Goal: Task Accomplishment & Management: Use online tool/utility

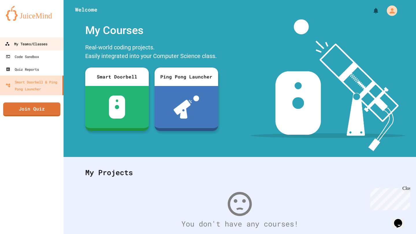
click at [43, 46] on div "My Teams/Classes" at bounding box center [26, 43] width 42 height 7
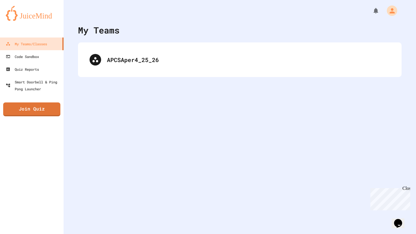
drag, startPoint x: 129, startPoint y: 61, endPoint x: 129, endPoint y: 58, distance: 3.5
click at [129, 58] on div "APCSAper4_25_26" at bounding box center [240, 59] width 312 height 23
click at [129, 58] on div "APCSAper4_25_26" at bounding box center [248, 59] width 283 height 9
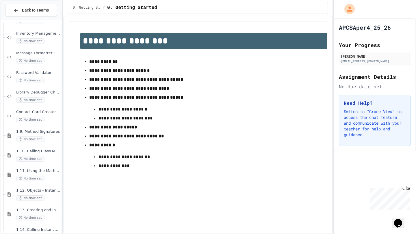
scroll to position [740, 0]
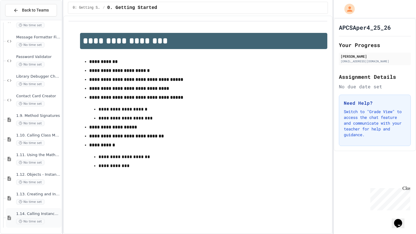
click at [42, 212] on span "1.14. Calling Instance Methods" at bounding box center [38, 214] width 44 height 5
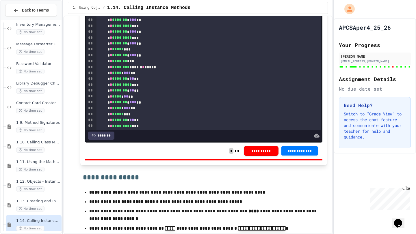
scroll to position [5387, 0]
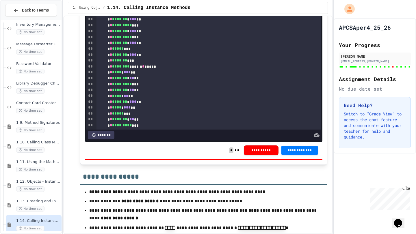
drag, startPoint x: 151, startPoint y: 206, endPoint x: 72, endPoint y: 206, distance: 79.4
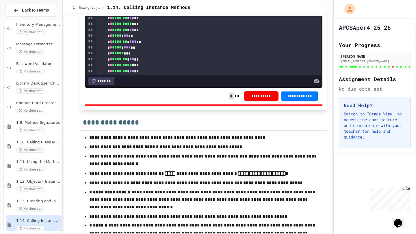
scroll to position [5443, 0]
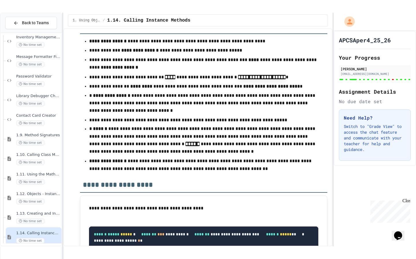
scroll to position [5550, 0]
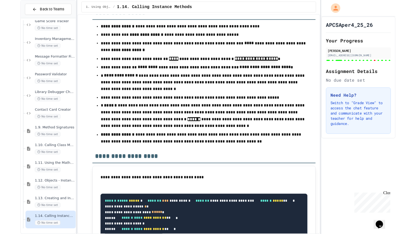
scroll to position [715, 0]
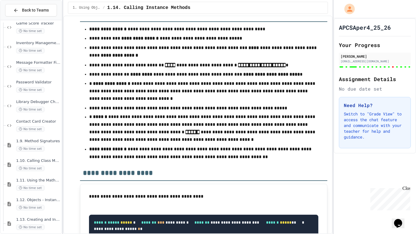
drag, startPoint x: 117, startPoint y: 57, endPoint x: 153, endPoint y: 66, distance: 37.3
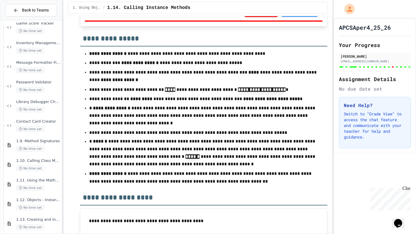
scroll to position [5525, 0]
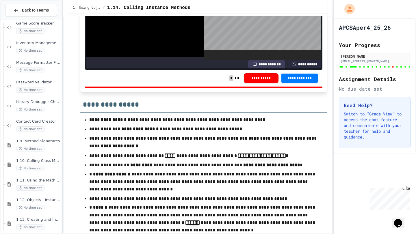
scroll to position [69, 0]
drag, startPoint x: 152, startPoint y: 173, endPoint x: 118, endPoint y: 161, distance: 36.1
click at [118, 161] on div "**********" at bounding box center [208, 5] width 224 height 424
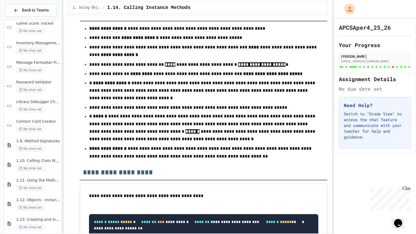
scroll to position [29, 0]
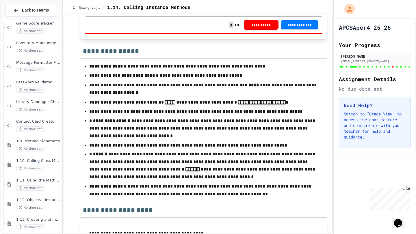
scroll to position [5511, 0]
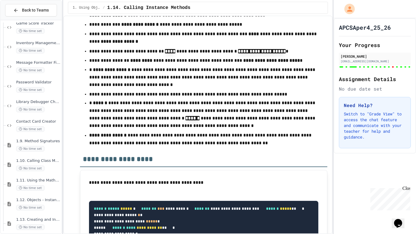
scroll to position [45, 0]
drag, startPoint x: 184, startPoint y: 68, endPoint x: 118, endPoint y: 67, distance: 65.5
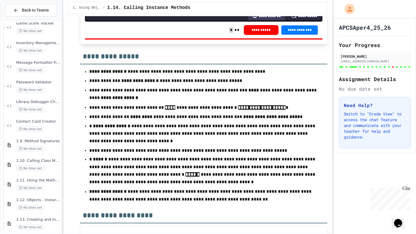
scroll to position [5502, 0]
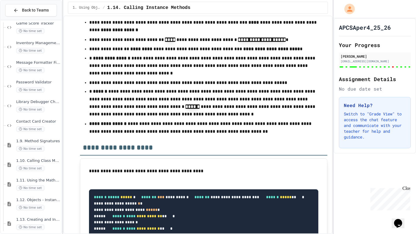
scroll to position [5579, 0]
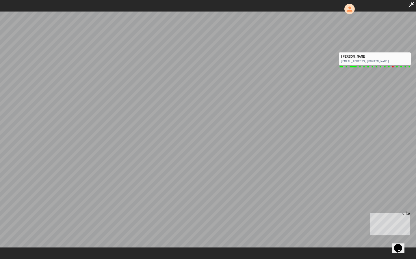
click at [411, 5] on icon at bounding box center [411, 4] width 7 height 7
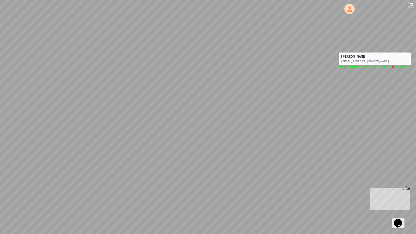
scroll to position [81, 0]
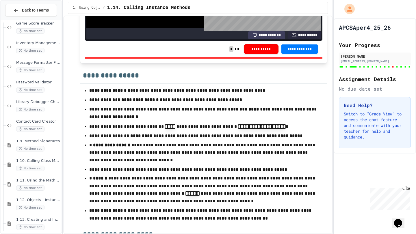
scroll to position [5442, 0]
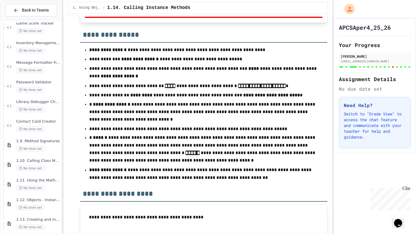
scroll to position [116, 0]
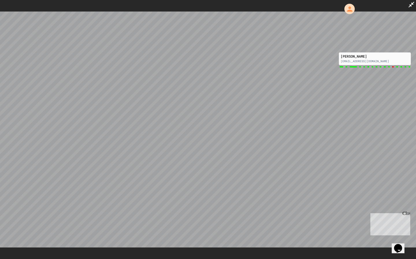
click at [411, 6] on icon at bounding box center [411, 5] width 6 height 6
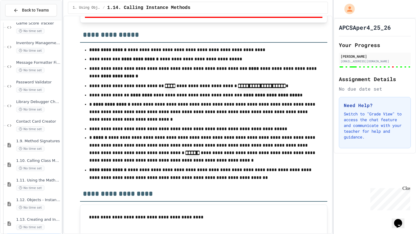
drag, startPoint x: 157, startPoint y: 97, endPoint x: 97, endPoint y: 95, distance: 60.1
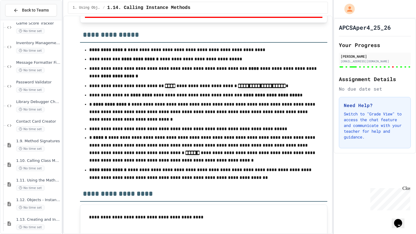
drag, startPoint x: 159, startPoint y: 104, endPoint x: 118, endPoint y: 103, distance: 40.7
drag, startPoint x: 162, startPoint y: 114, endPoint x: 97, endPoint y: 102, distance: 66.3
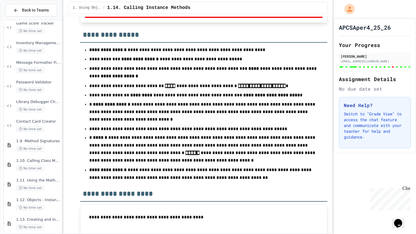
drag, startPoint x: 162, startPoint y: 110, endPoint x: 93, endPoint y: 110, distance: 69.3
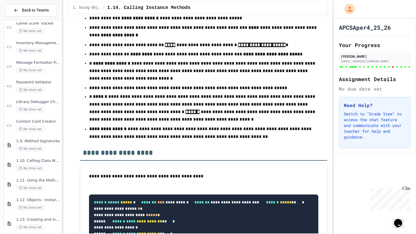
scroll to position [5572, 0]
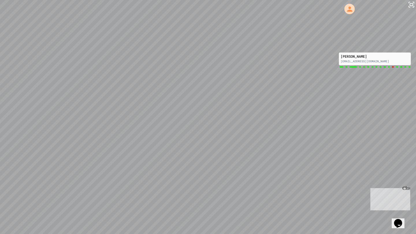
scroll to position [140, 0]
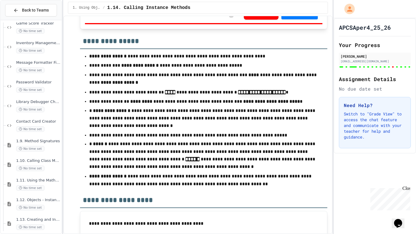
scroll to position [5522, 0]
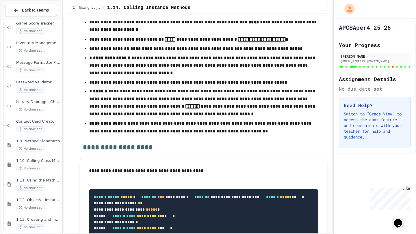
scroll to position [5576, 0]
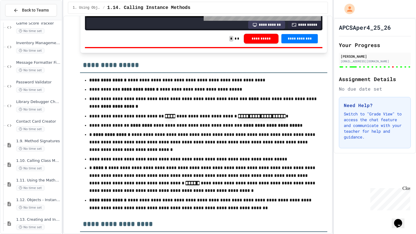
scroll to position [137, 0]
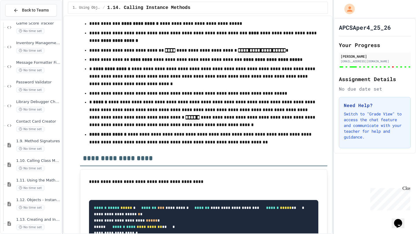
scroll to position [5565, 0]
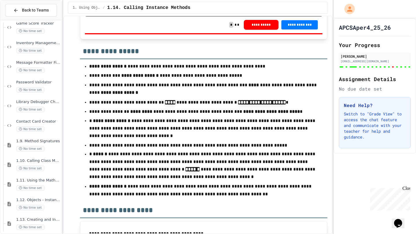
scroll to position [5510, 0]
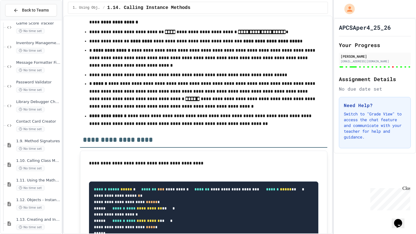
scroll to position [5585, 0]
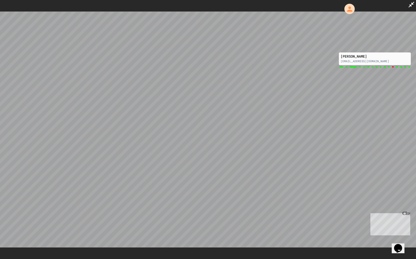
click at [408, 8] on icon at bounding box center [411, 4] width 7 height 7
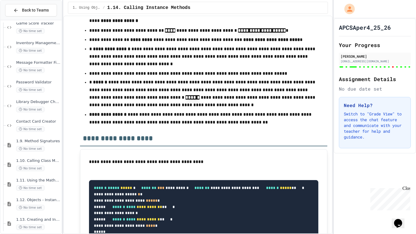
drag, startPoint x: 160, startPoint y: 54, endPoint x: 87, endPoint y: 55, distance: 72.7
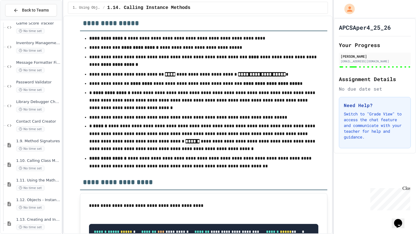
scroll to position [219, 0]
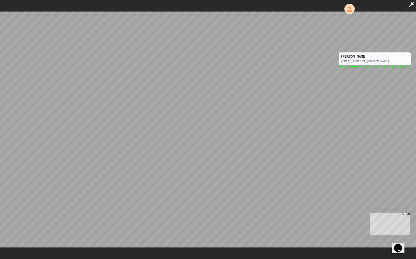
click at [408, 4] on icon at bounding box center [411, 4] width 7 height 7
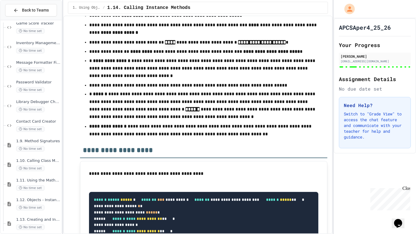
scroll to position [5577, 0]
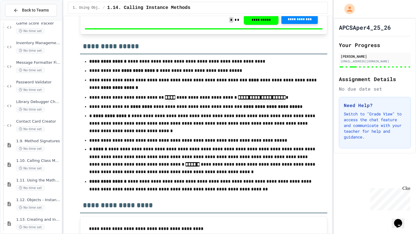
scroll to position [5486, 0]
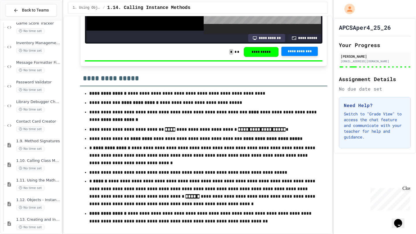
scroll to position [5573, 0]
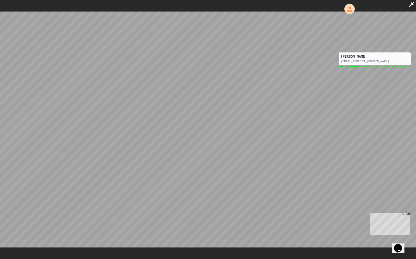
click at [411, 5] on icon at bounding box center [411, 4] width 7 height 7
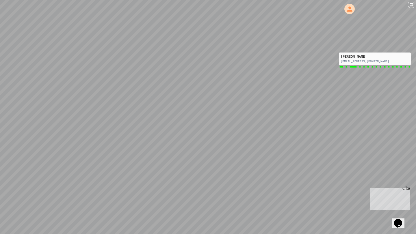
scroll to position [185, 0]
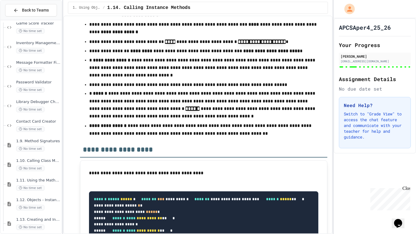
drag, startPoint x: 162, startPoint y: 70, endPoint x: 78, endPoint y: 64, distance: 83.9
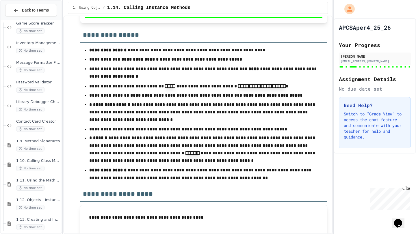
scroll to position [5525, 0]
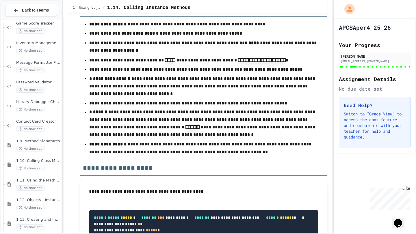
scroll to position [243, 0]
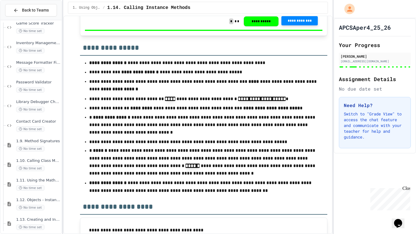
scroll to position [5508, 0]
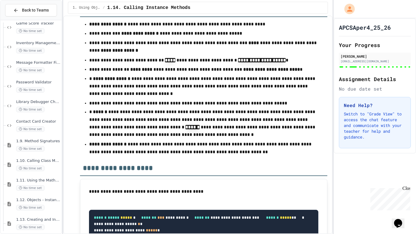
scroll to position [5556, 0]
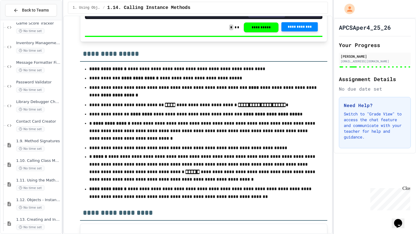
scroll to position [5509, 0]
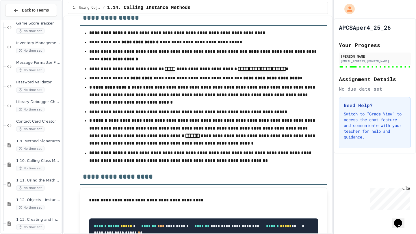
scroll to position [5547, 0]
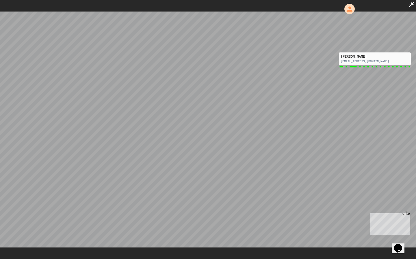
click at [410, 6] on icon at bounding box center [411, 5] width 6 height 6
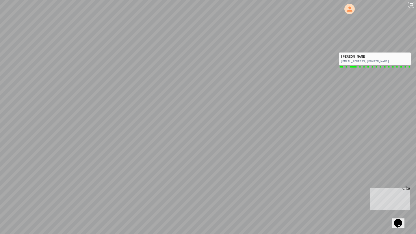
scroll to position [226, 0]
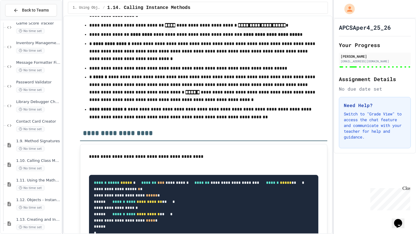
scroll to position [5590, 0]
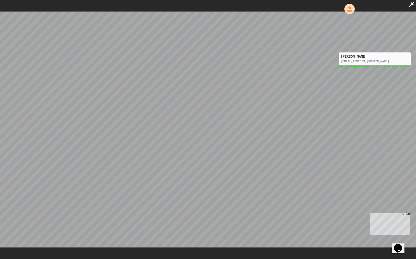
click at [410, 8] on icon at bounding box center [411, 4] width 7 height 7
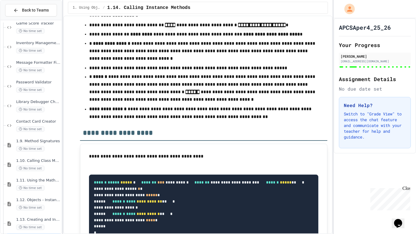
drag, startPoint x: 187, startPoint y: 57, endPoint x: 115, endPoint y: 39, distance: 73.6
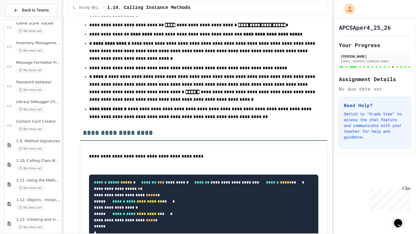
scroll to position [249, 0]
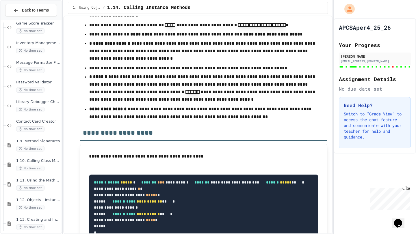
scroll to position [179, 0]
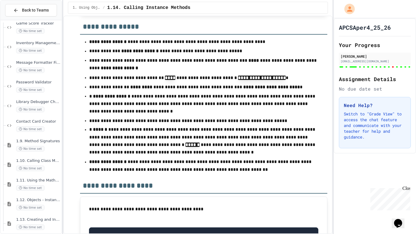
scroll to position [5537, 0]
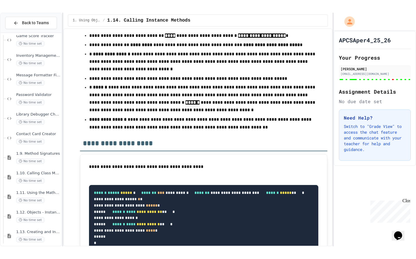
scroll to position [5594, 0]
